Goal: Use online tool/utility: Utilize a website feature to perform a specific function

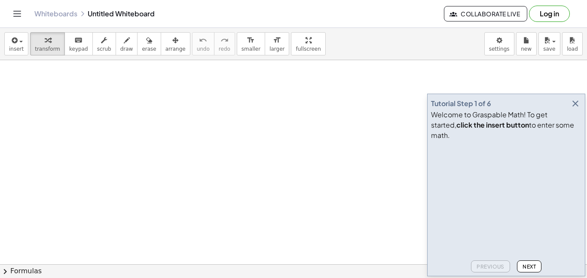
click at [576, 109] on icon "button" at bounding box center [575, 103] width 10 height 10
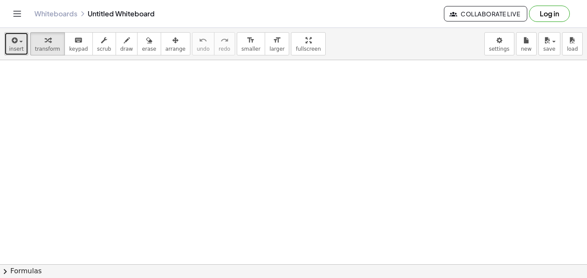
click at [11, 47] on span "insert" at bounding box center [16, 49] width 15 height 6
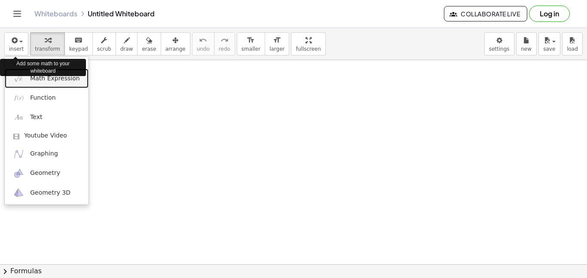
click at [42, 79] on span "Math Expression" at bounding box center [54, 78] width 49 height 9
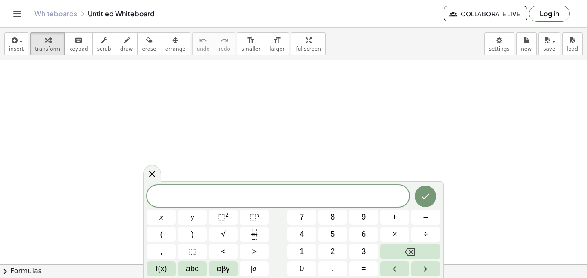
click at [254, 273] on span "| a |" at bounding box center [254, 269] width 7 height 12
click at [303, 219] on span "7" at bounding box center [302, 217] width 4 height 12
click at [395, 218] on span "+" at bounding box center [394, 217] width 5 height 12
click at [305, 238] on button "4" at bounding box center [302, 234] width 29 height 15
click at [256, 270] on span "|" at bounding box center [257, 268] width 2 height 9
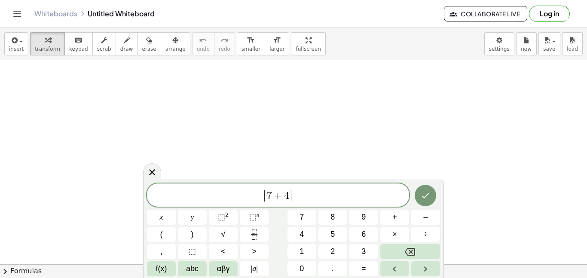
click at [432, 231] on button "÷" at bounding box center [425, 234] width 29 height 15
click at [161, 236] on span "(" at bounding box center [161, 235] width 3 height 12
click at [159, 273] on span "f(x)" at bounding box center [161, 269] width 11 height 12
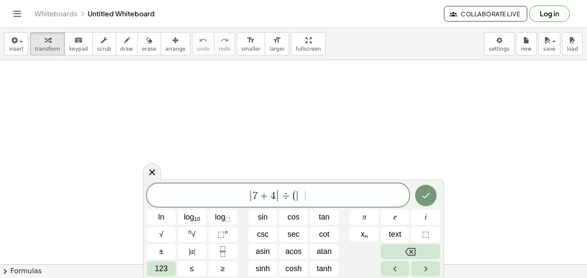
click at [155, 273] on span "123" at bounding box center [161, 269] width 13 height 12
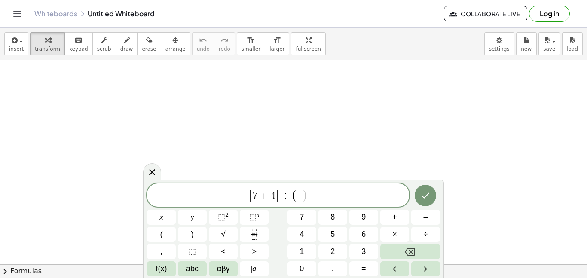
click at [189, 273] on span "abc" at bounding box center [192, 269] width 12 height 12
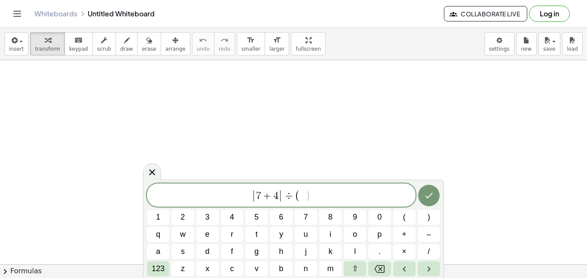
click at [430, 237] on span "–" at bounding box center [429, 235] width 4 height 12
click at [159, 272] on span "123" at bounding box center [158, 269] width 13 height 12
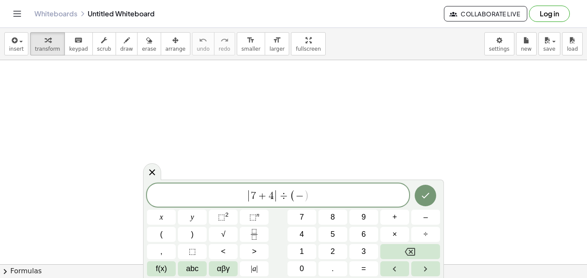
click at [230, 268] on button "αβγ" at bounding box center [223, 268] width 29 height 15
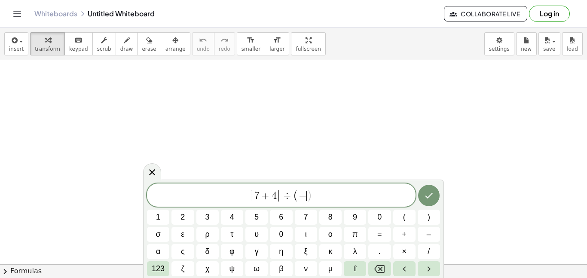
click at [150, 273] on button "123" at bounding box center [158, 268] width 22 height 15
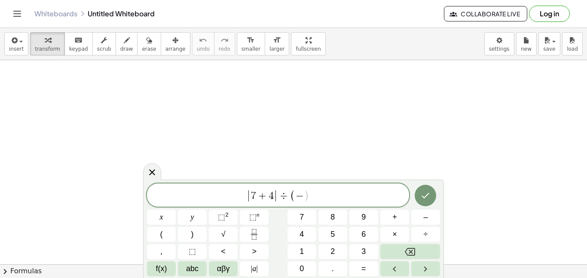
click at [303, 254] on span "1" at bounding box center [302, 252] width 4 height 12
click at [192, 231] on span ")" at bounding box center [192, 235] width 3 height 12
click at [423, 216] on span "–" at bounding box center [425, 217] width 4 height 12
click at [302, 234] on span "4" at bounding box center [302, 235] width 4 height 12
click at [429, 198] on icon "Done" at bounding box center [425, 195] width 10 height 10
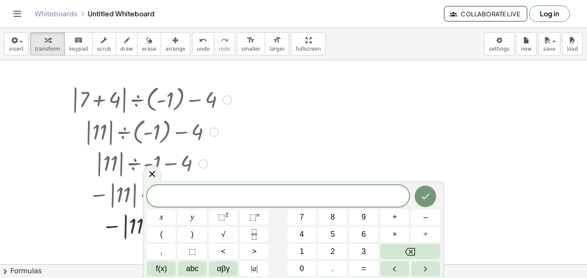
click at [162, 149] on div at bounding box center [151, 162] width 169 height 31
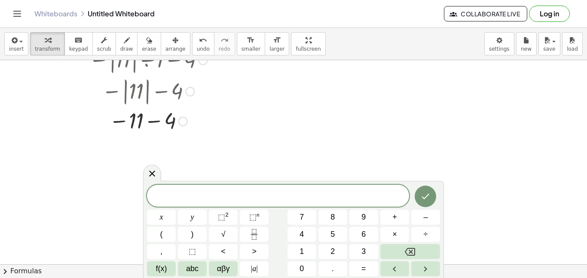
scroll to position [138, 0]
